Goal: Use online tool/utility: Utilize a website feature to perform a specific function

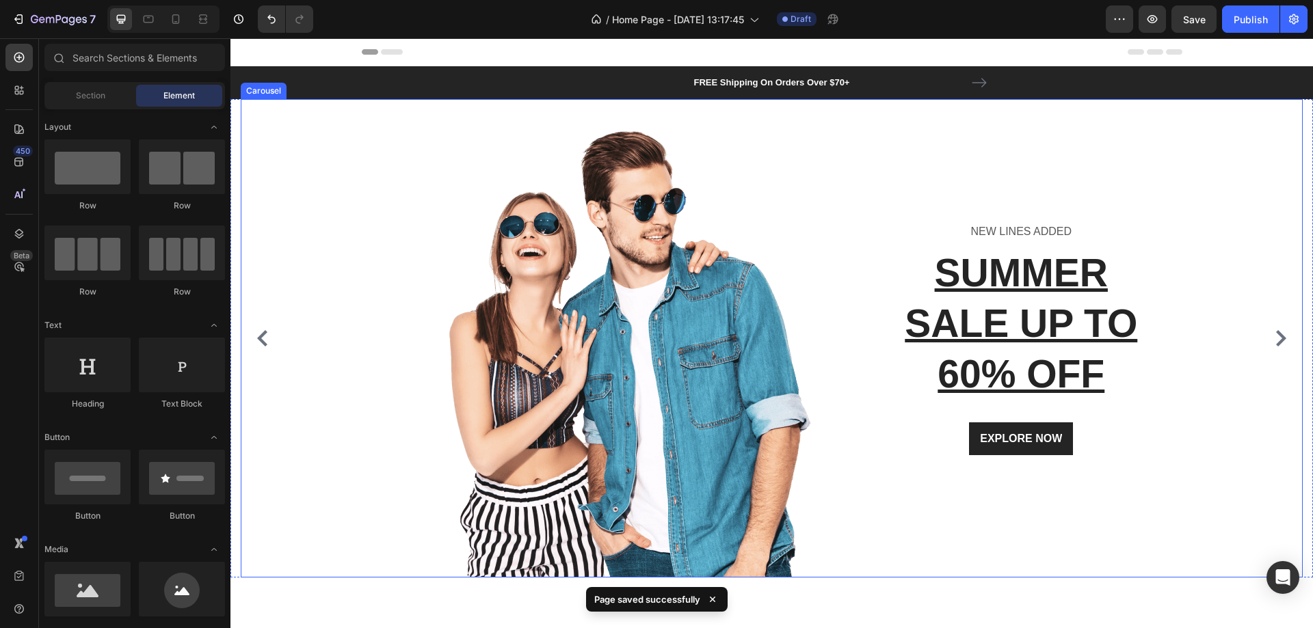
click at [1216, 174] on div "Image NEW LINES ADDED Text block SUMMER SALE UP TO 60% OFF Heading EXPLORE NOW …" at bounding box center [767, 338] width 1052 height 479
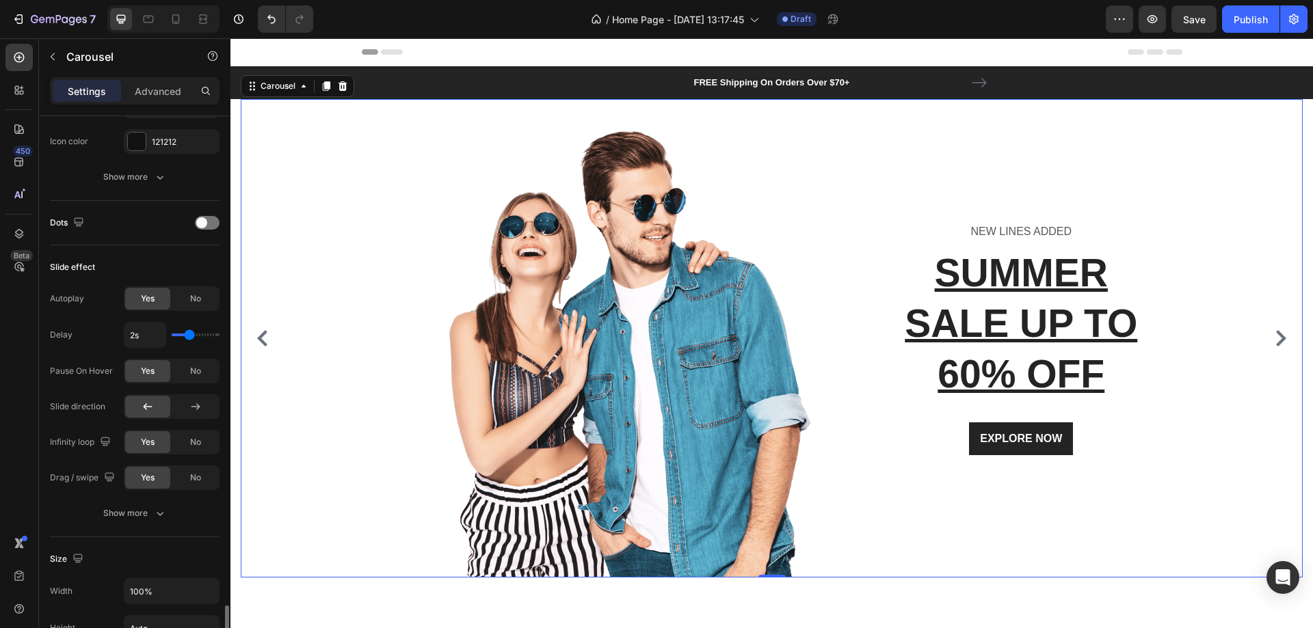
scroll to position [889, 0]
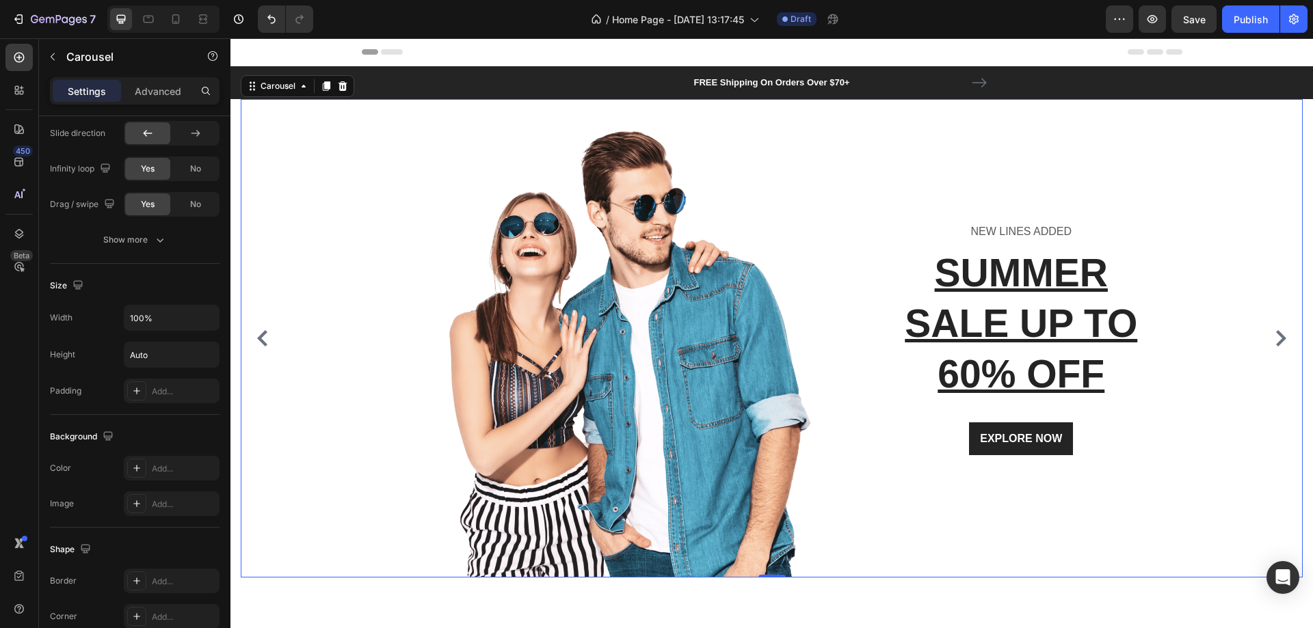
click at [373, 347] on div at bounding box center [589, 338] width 467 height 479
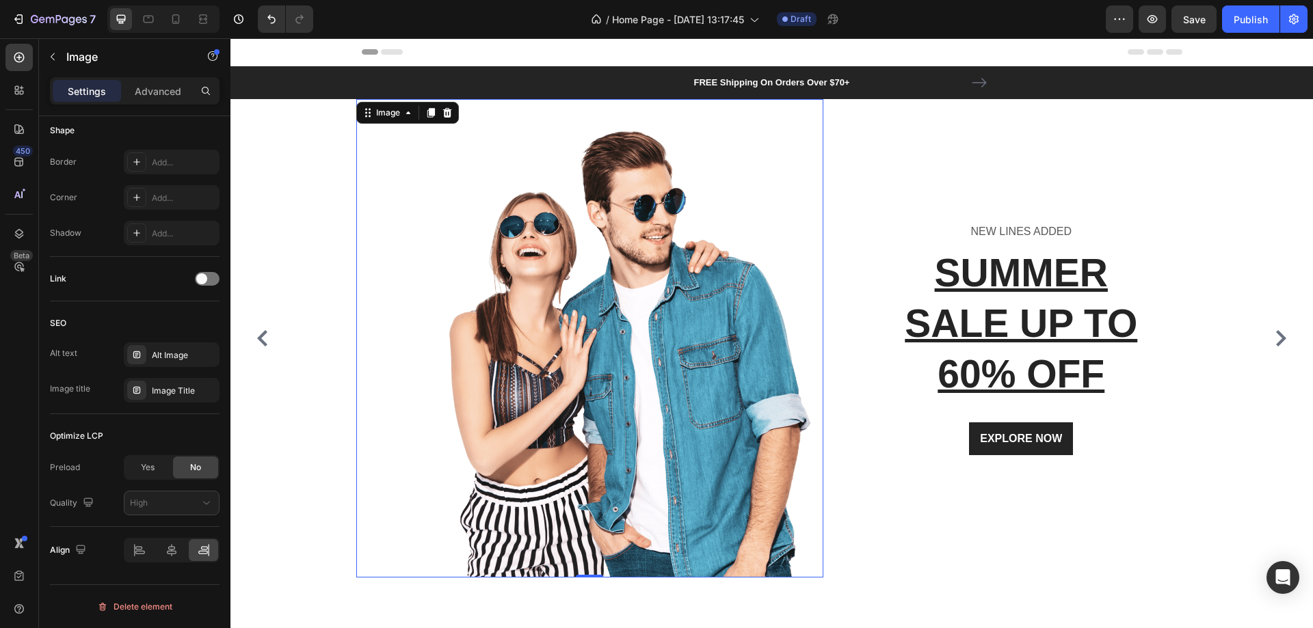
scroll to position [0, 0]
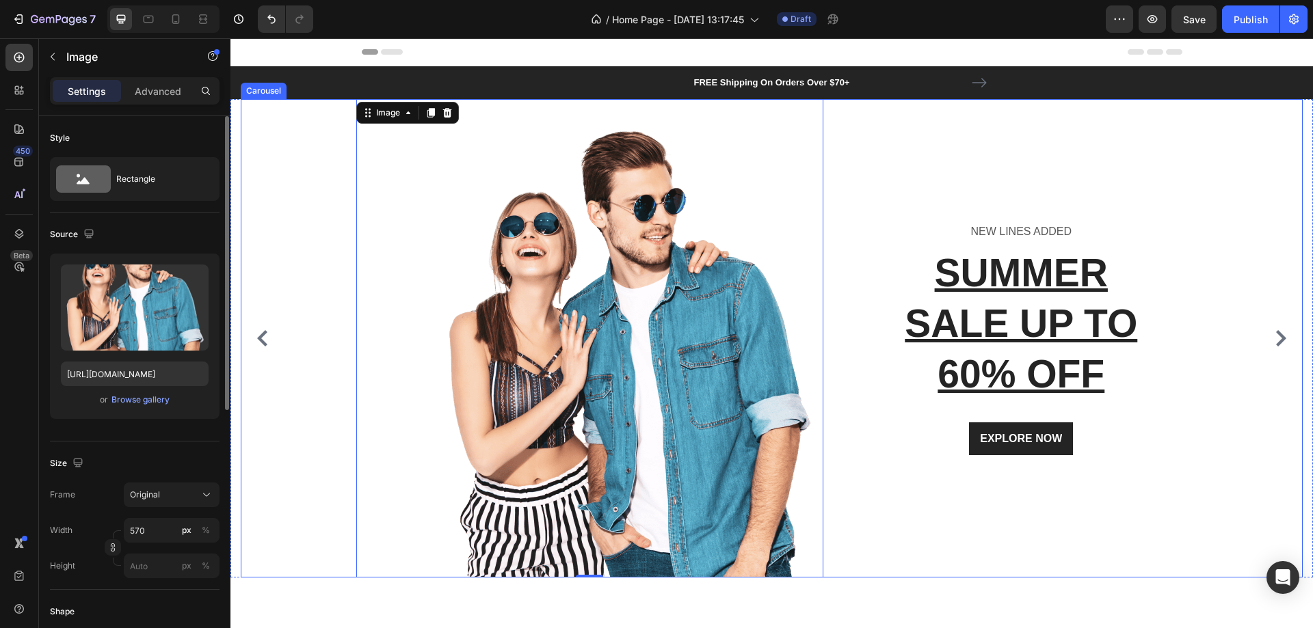
click at [309, 340] on div "Image 0 NEW LINES ADDED Text block SUMMER SALE UP TO 60% OFF Heading EXPLORE NO…" at bounding box center [767, 338] width 1052 height 479
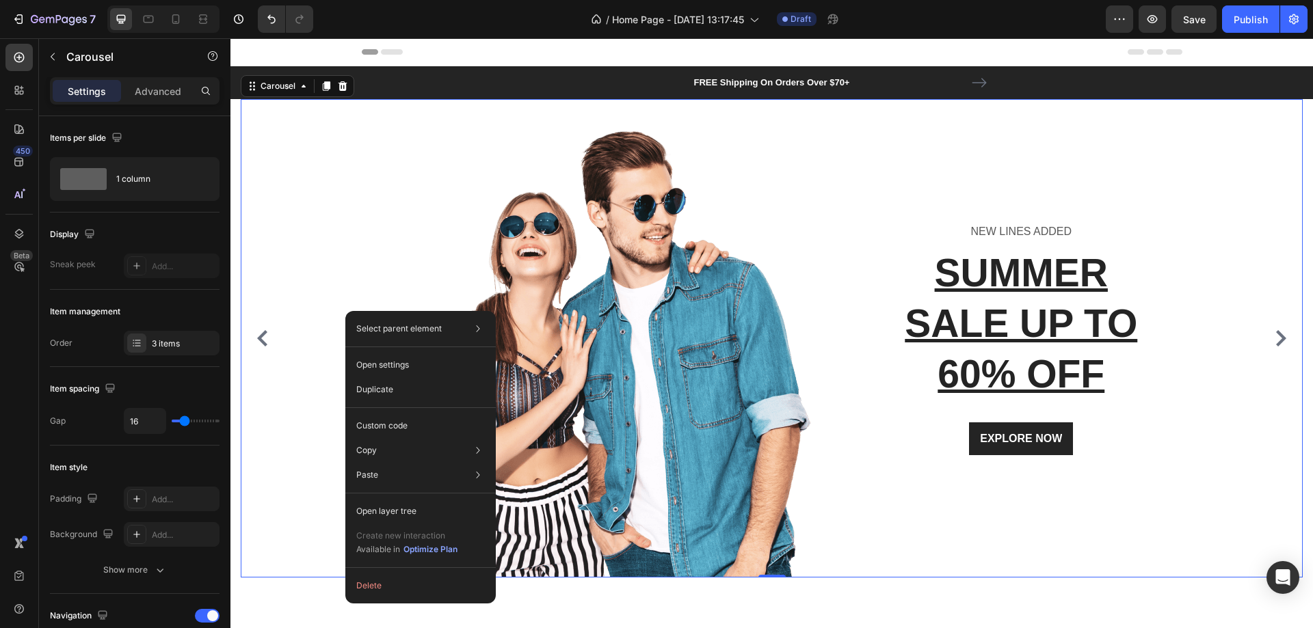
click at [285, 430] on div "Image NEW LINES ADDED Text block SUMMER SALE UP TO 60% OFF Heading EXPLORE NOW …" at bounding box center [767, 338] width 1052 height 479
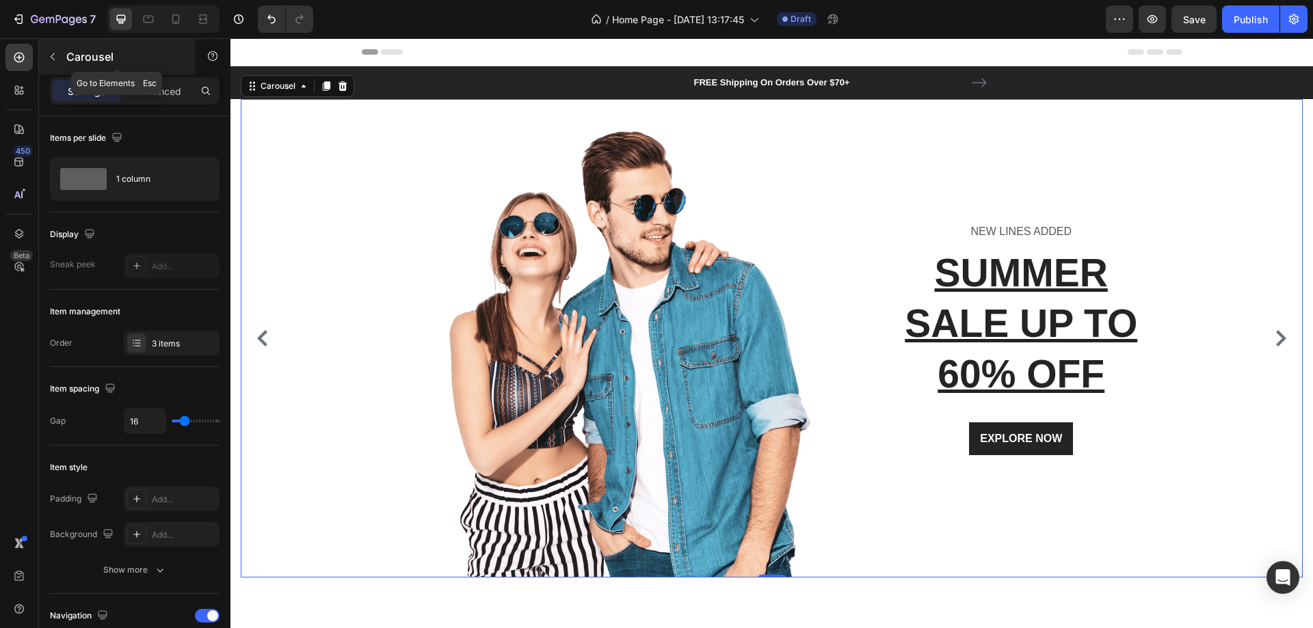
click at [51, 60] on icon "button" at bounding box center [52, 56] width 11 height 11
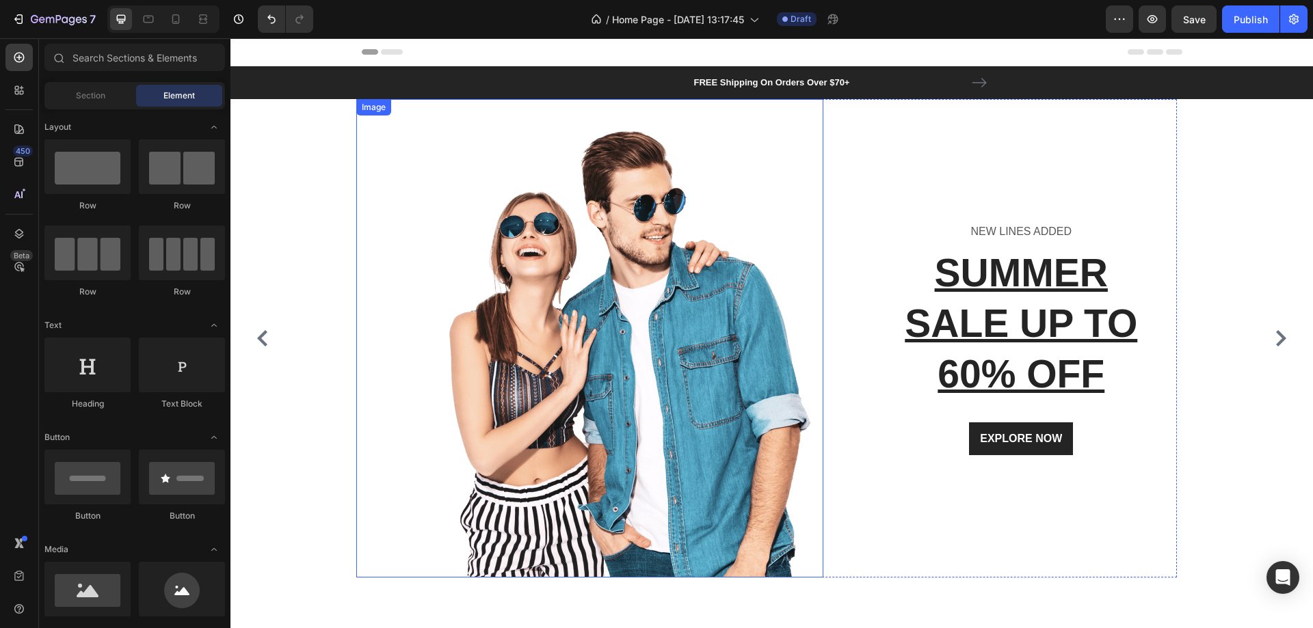
click at [379, 173] on div at bounding box center [589, 338] width 467 height 479
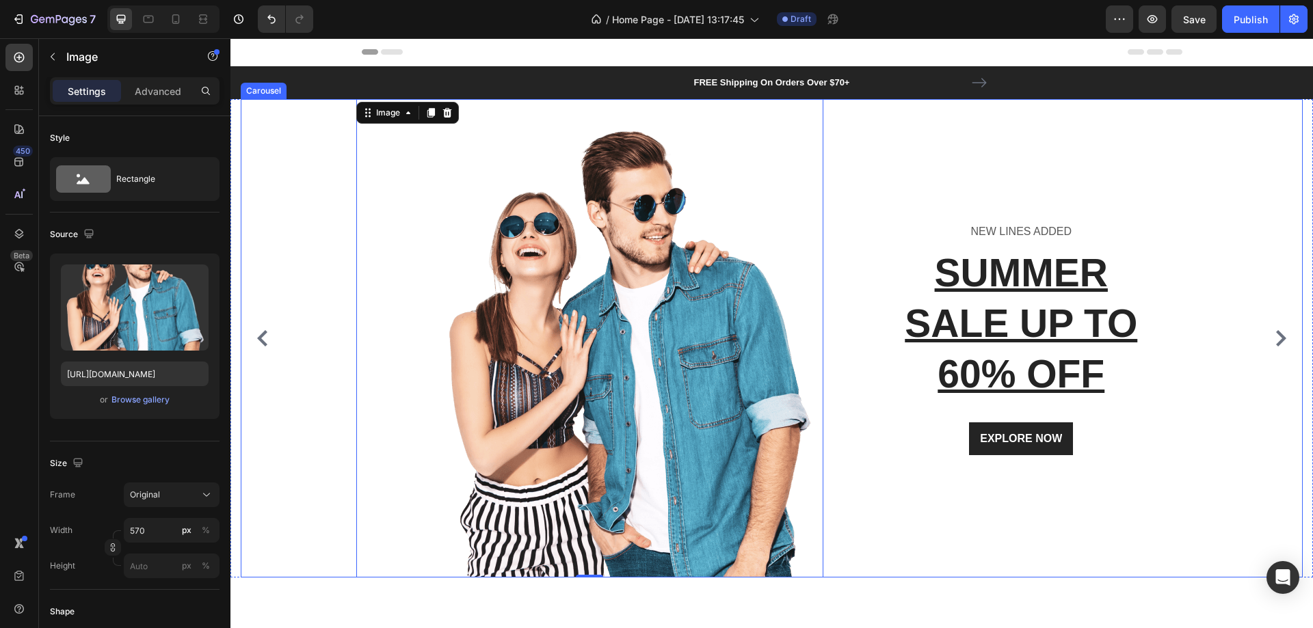
click at [301, 163] on div "Image 0 NEW LINES ADDED Text block SUMMER SALE UP TO 60% OFF Heading EXPLORE NO…" at bounding box center [767, 338] width 1052 height 479
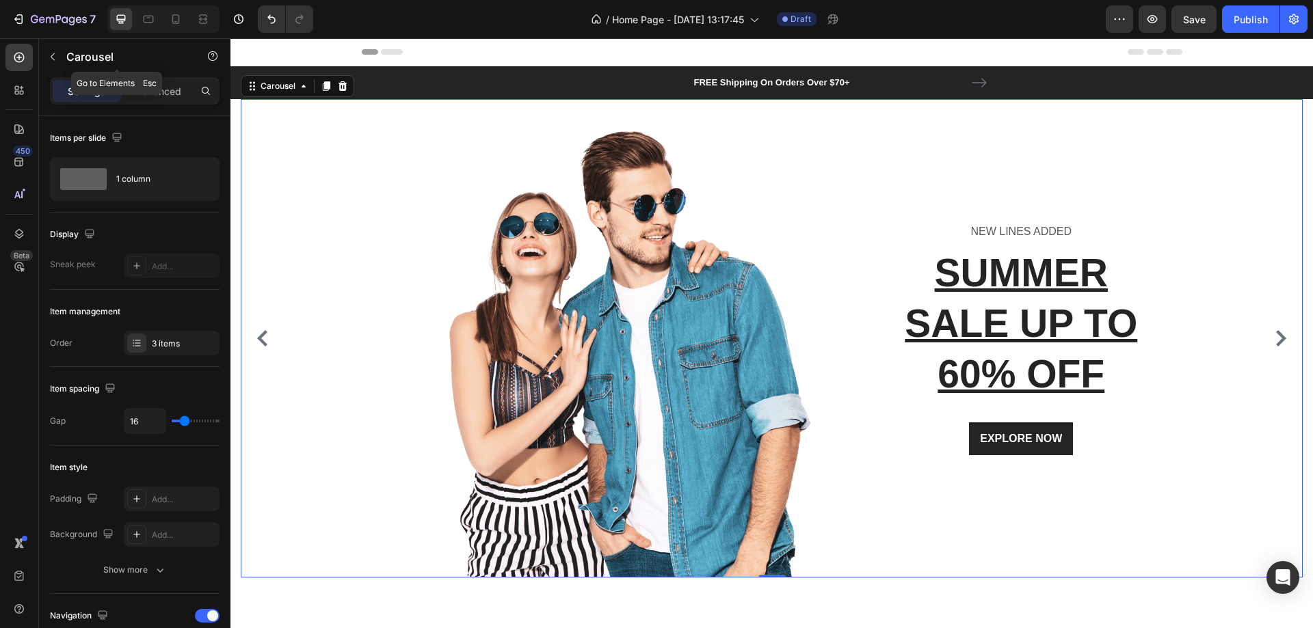
drag, startPoint x: 124, startPoint y: 44, endPoint x: 58, endPoint y: 56, distance: 67.3
click at [70, 56] on div "Carousel" at bounding box center [117, 57] width 156 height 36
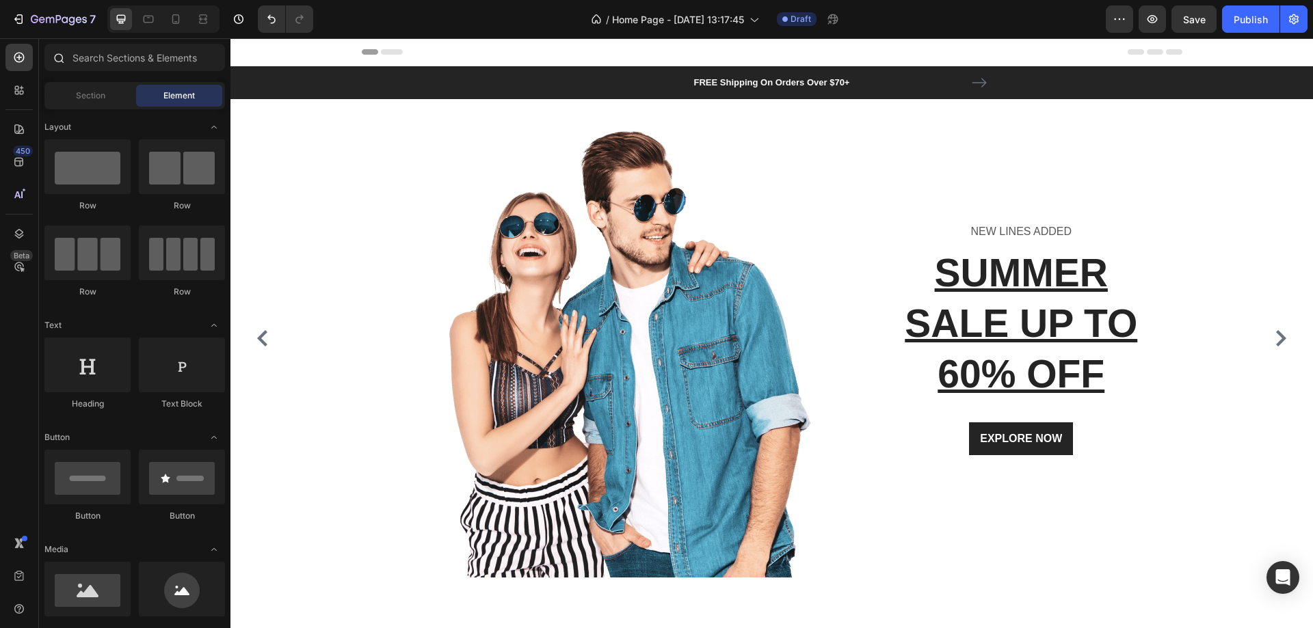
click at [55, 56] on icon at bounding box center [58, 57] width 11 height 11
click at [103, 59] on input "text" at bounding box center [134, 57] width 181 height 27
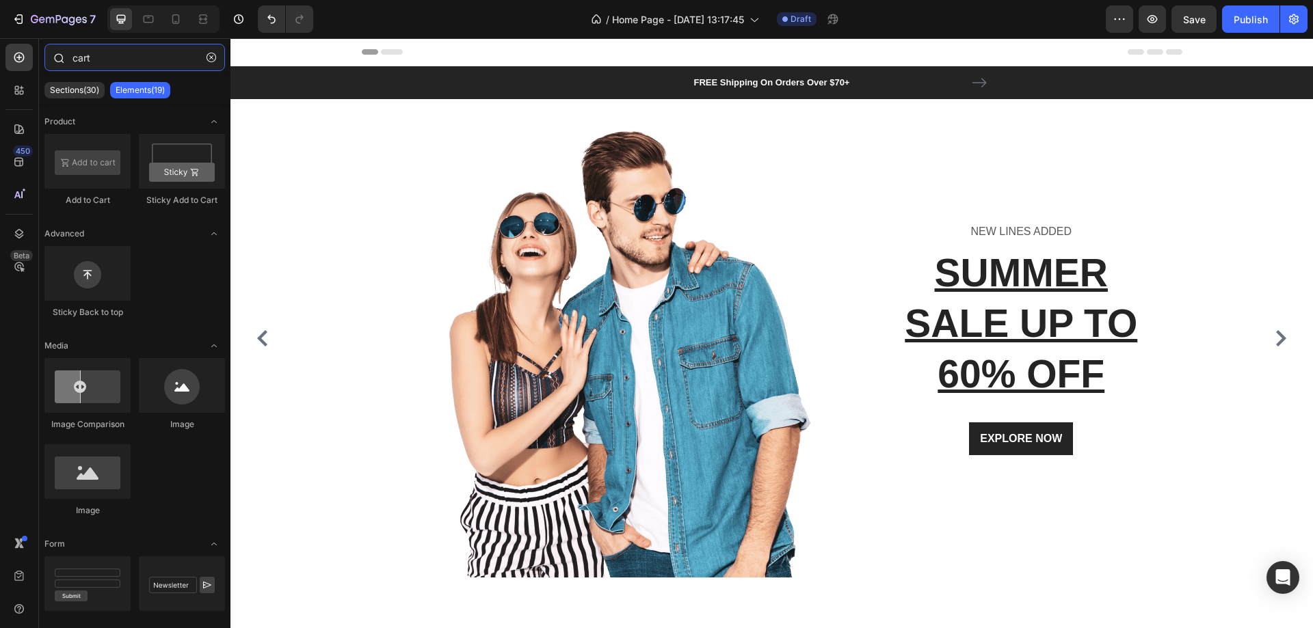
type input "car"
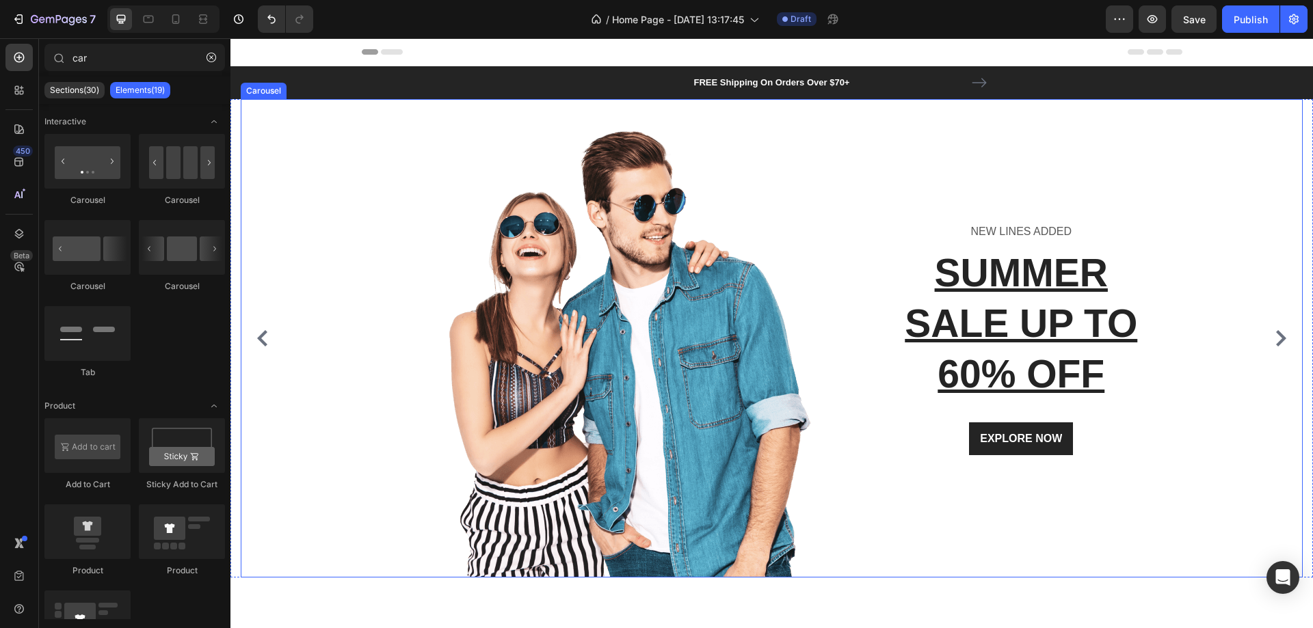
click at [293, 198] on div "Image NEW LINES ADDED Text block SUMMER SALE UP TO 60% OFF Heading EXPLORE NOW …" at bounding box center [767, 338] width 1052 height 479
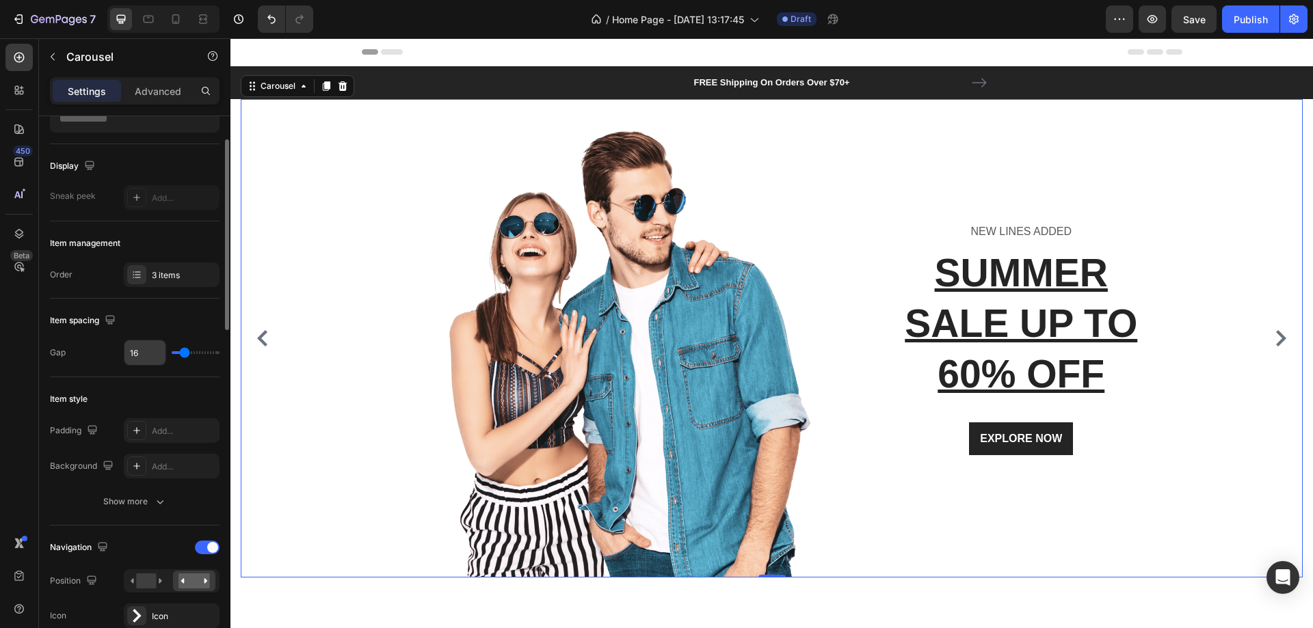
scroll to position [273, 0]
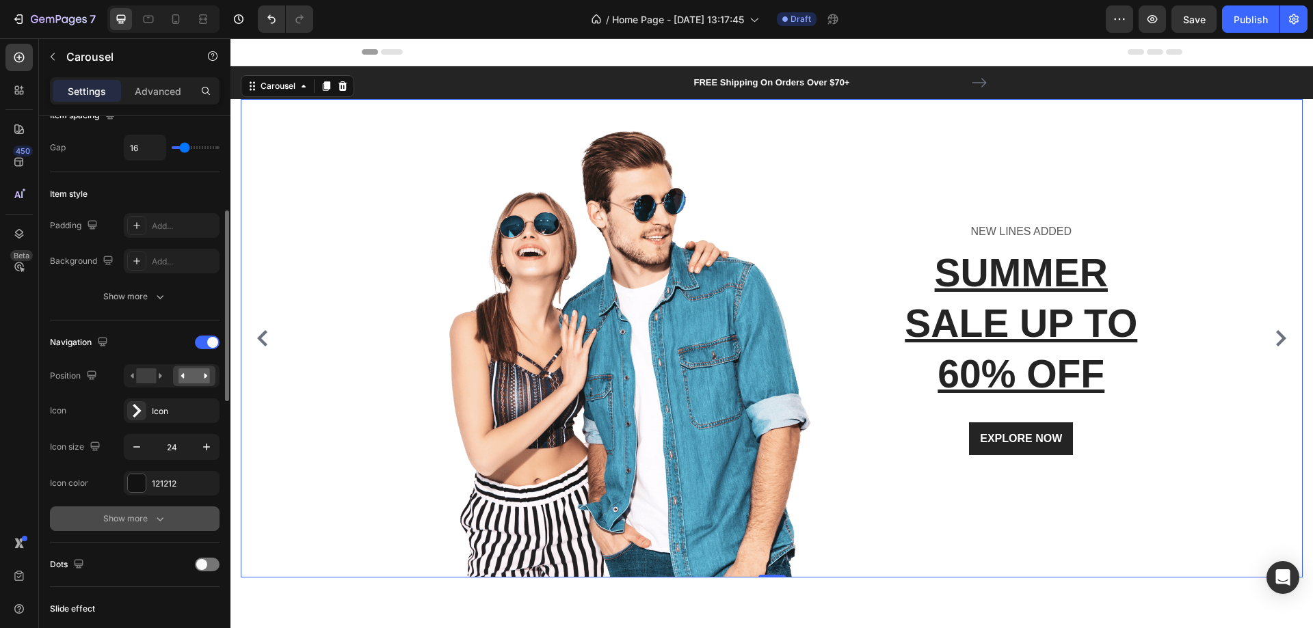
click at [152, 524] on div "Show more" at bounding box center [135, 519] width 64 height 14
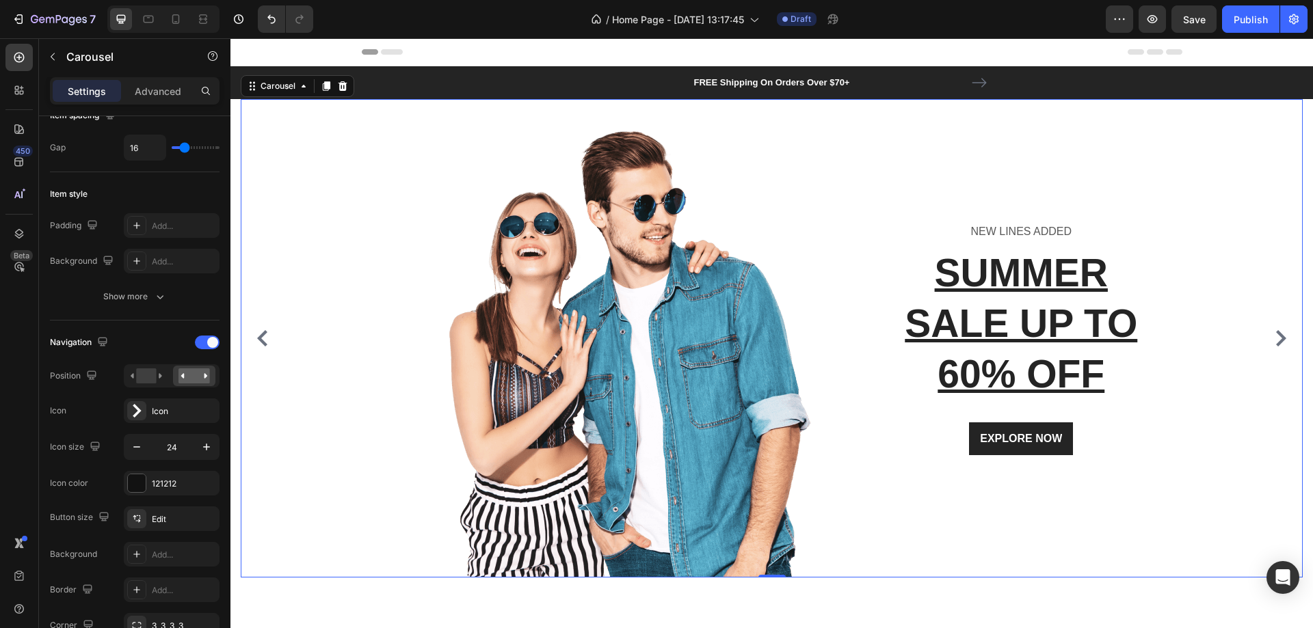
click at [0, 421] on div "450 Beta" at bounding box center [19, 333] width 39 height 590
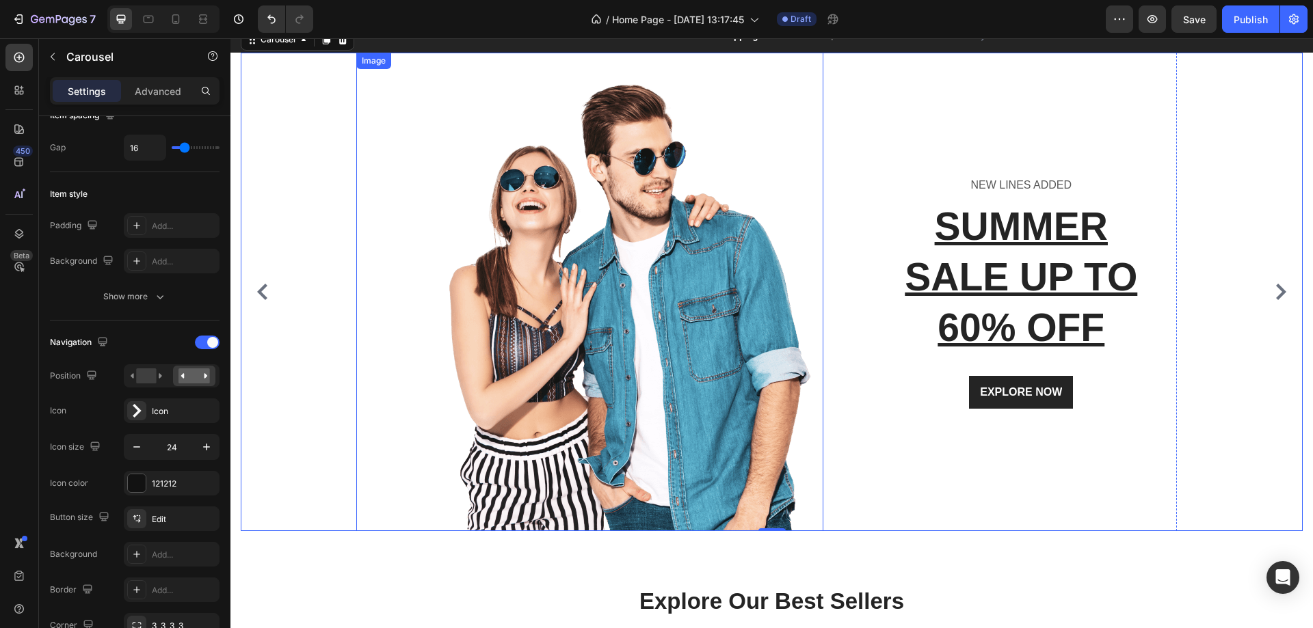
scroll to position [68, 0]
